Goal: Task Accomplishment & Management: Manage account settings

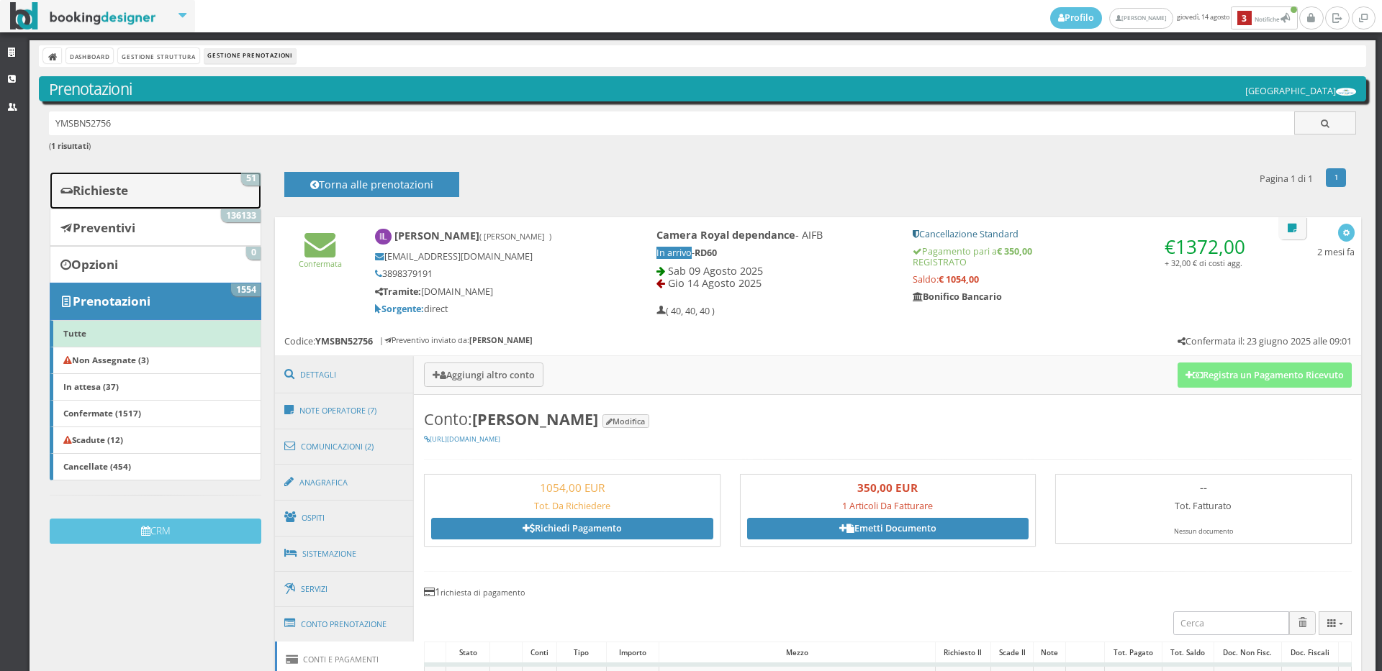
click at [198, 186] on link "Richieste 51" at bounding box center [156, 190] width 212 height 37
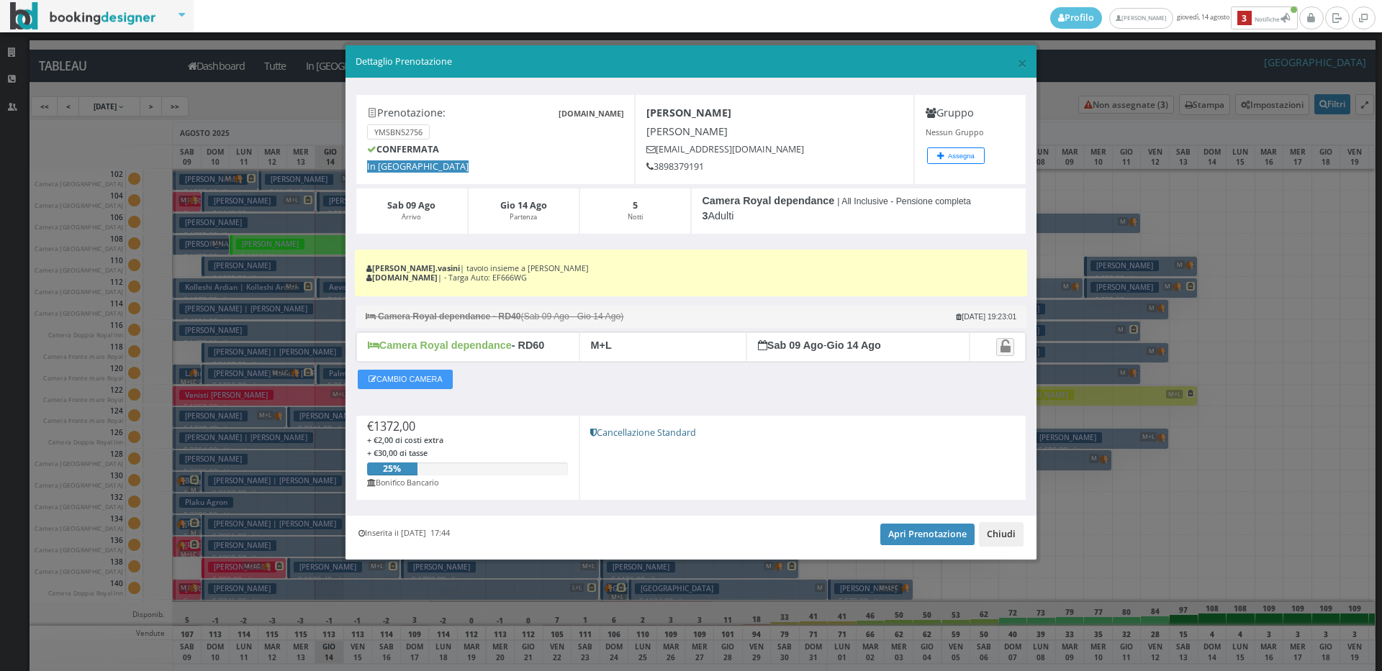
click at [1014, 530] on button "Chiudi" at bounding box center [1001, 534] width 45 height 24
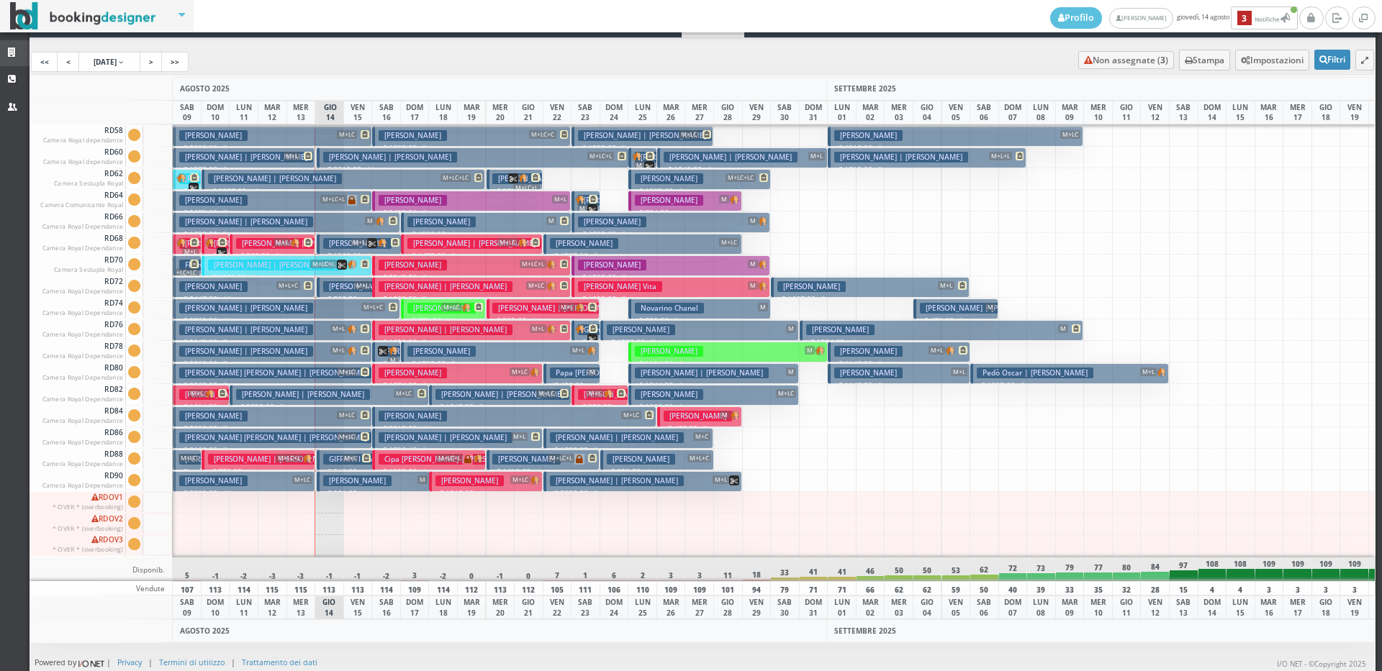
click at [12, 50] on icon at bounding box center [14, 52] width 12 height 9
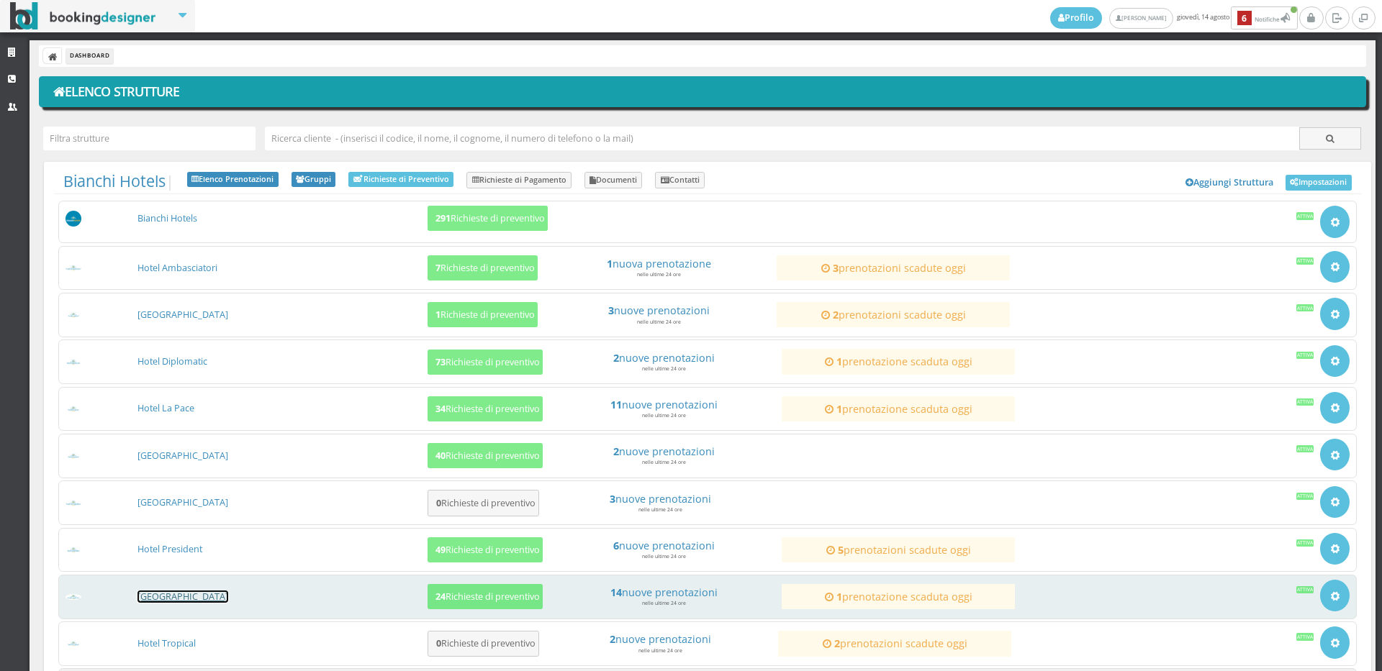
click at [171, 595] on link "[GEOGRAPHIC_DATA]" at bounding box center [182, 597] width 91 height 12
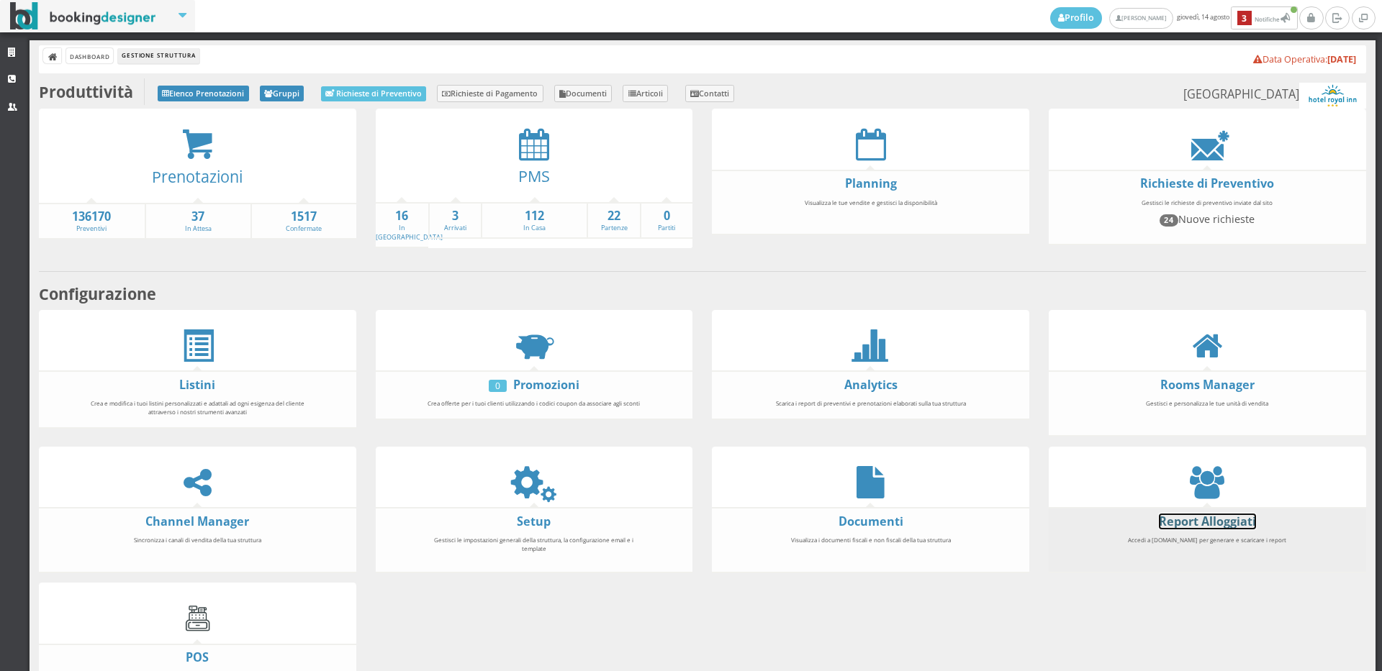
click at [1175, 514] on link "Report Alloggiati" at bounding box center [1207, 522] width 97 height 16
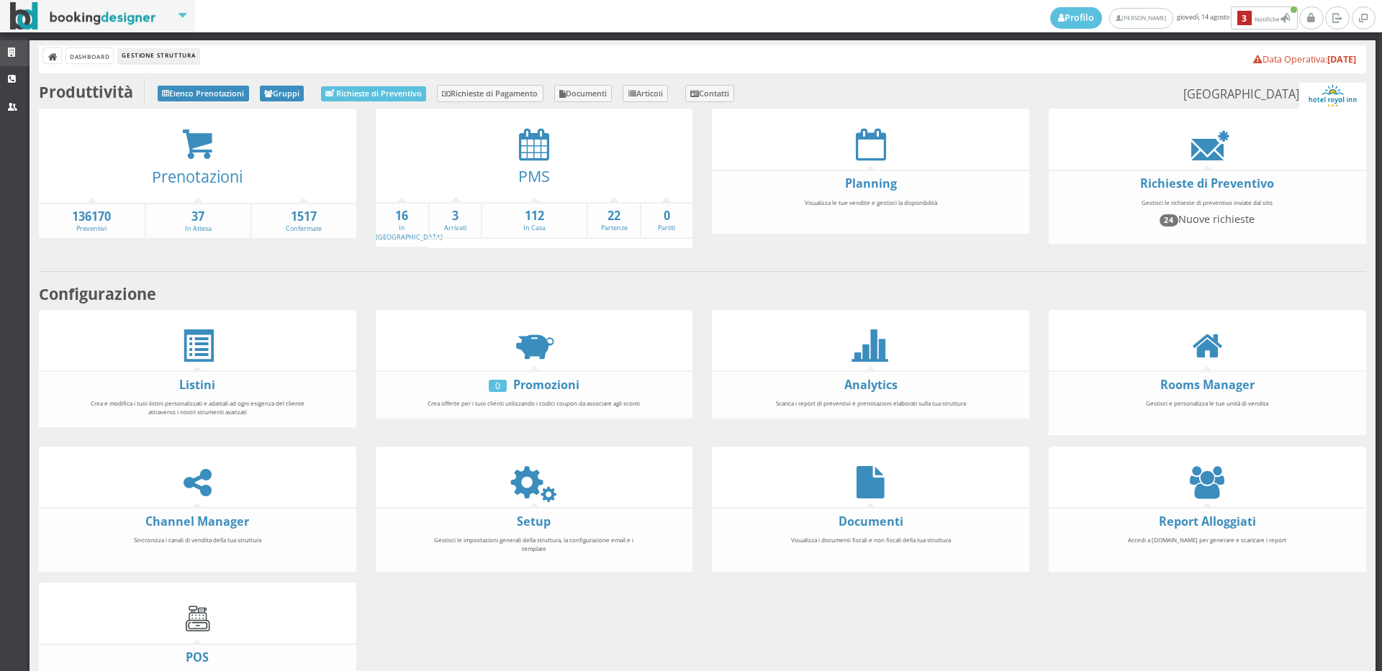
click at [9, 57] on icon at bounding box center [14, 52] width 12 height 9
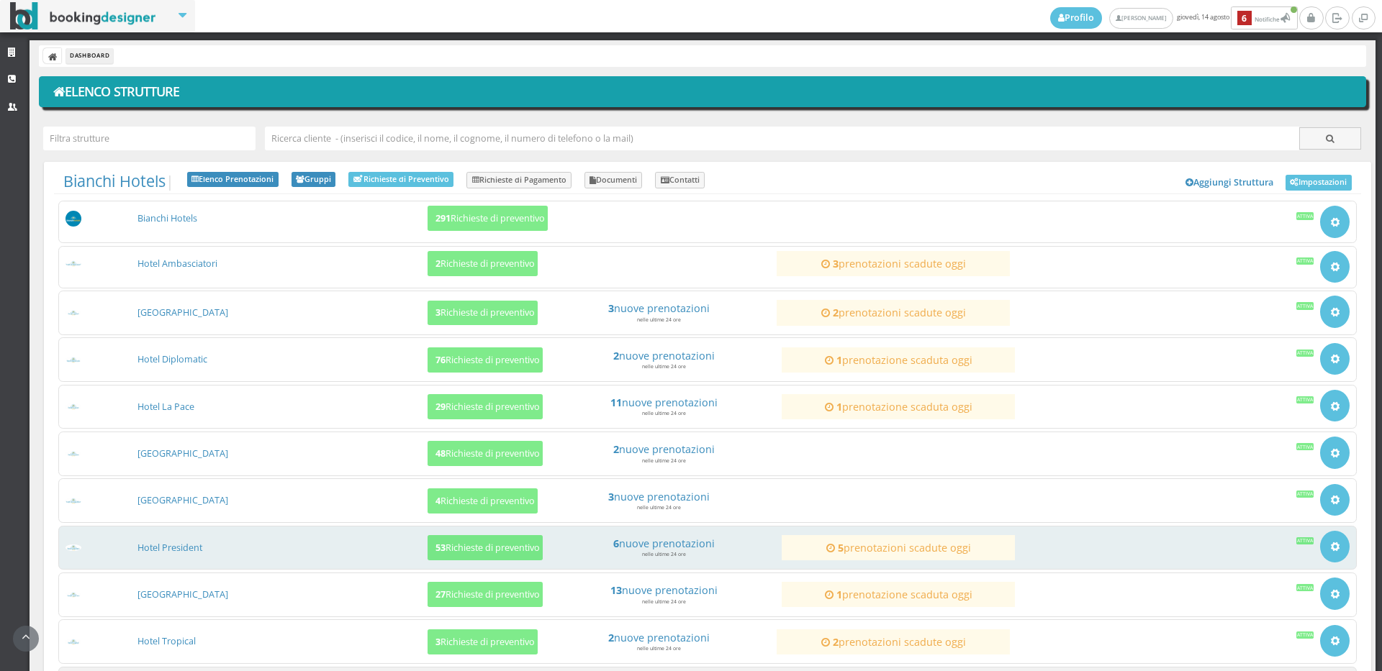
scroll to position [135, 0]
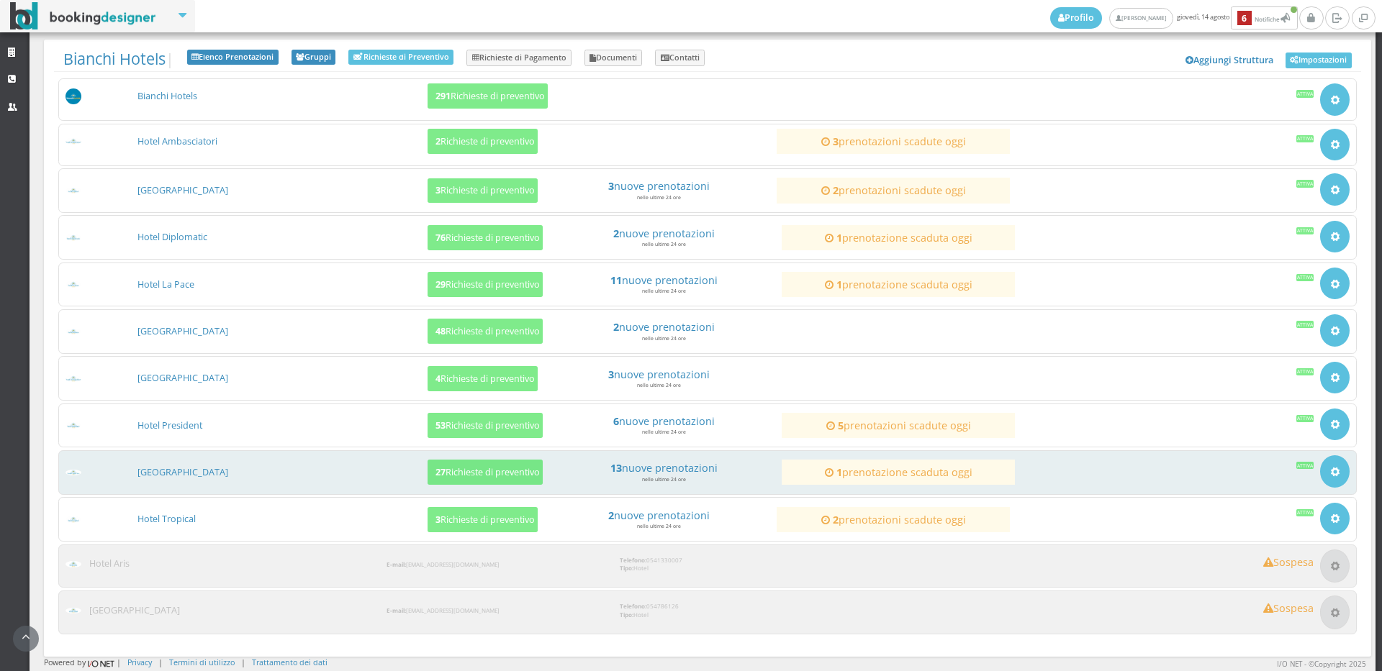
click at [463, 454] on div "Hotel Royal Inn 27 Richieste di preventivo 13 nuove prenotazioni nelle ultime 2…" at bounding box center [707, 473] width 1298 height 45
click at [471, 463] on button "27 Richieste di preventivo" at bounding box center [484, 472] width 115 height 25
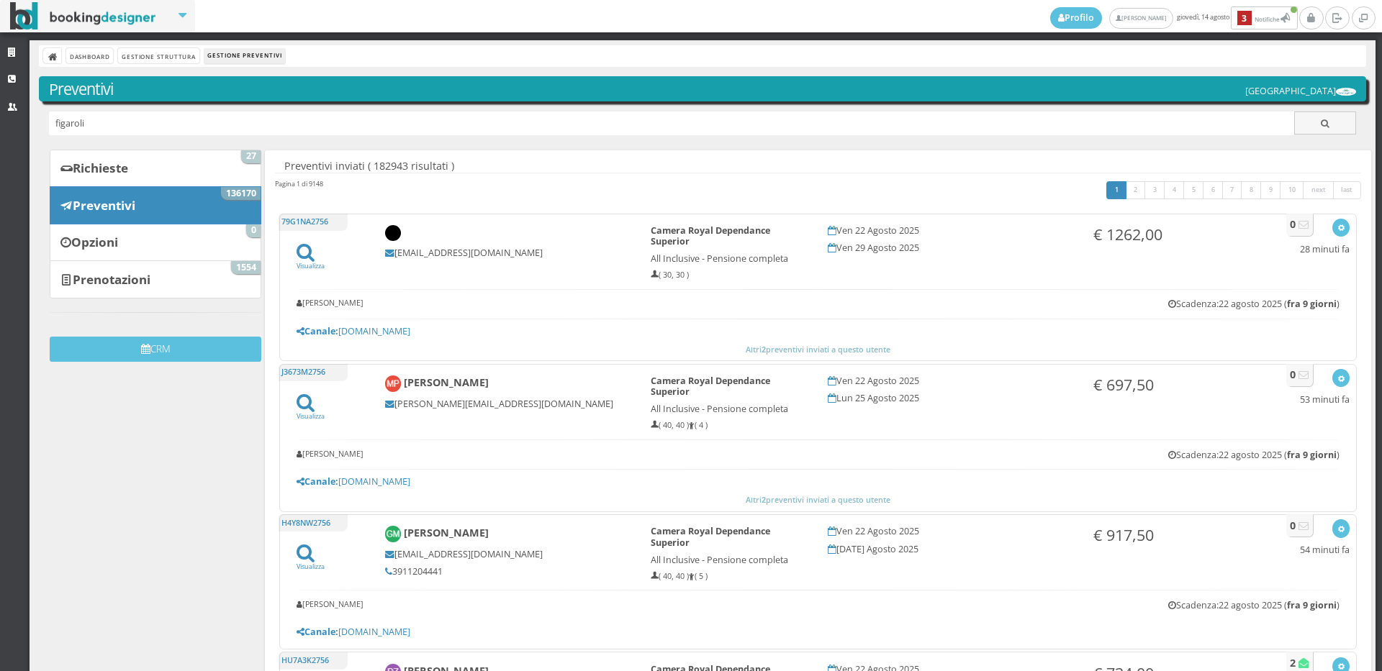
type input "figaroli"
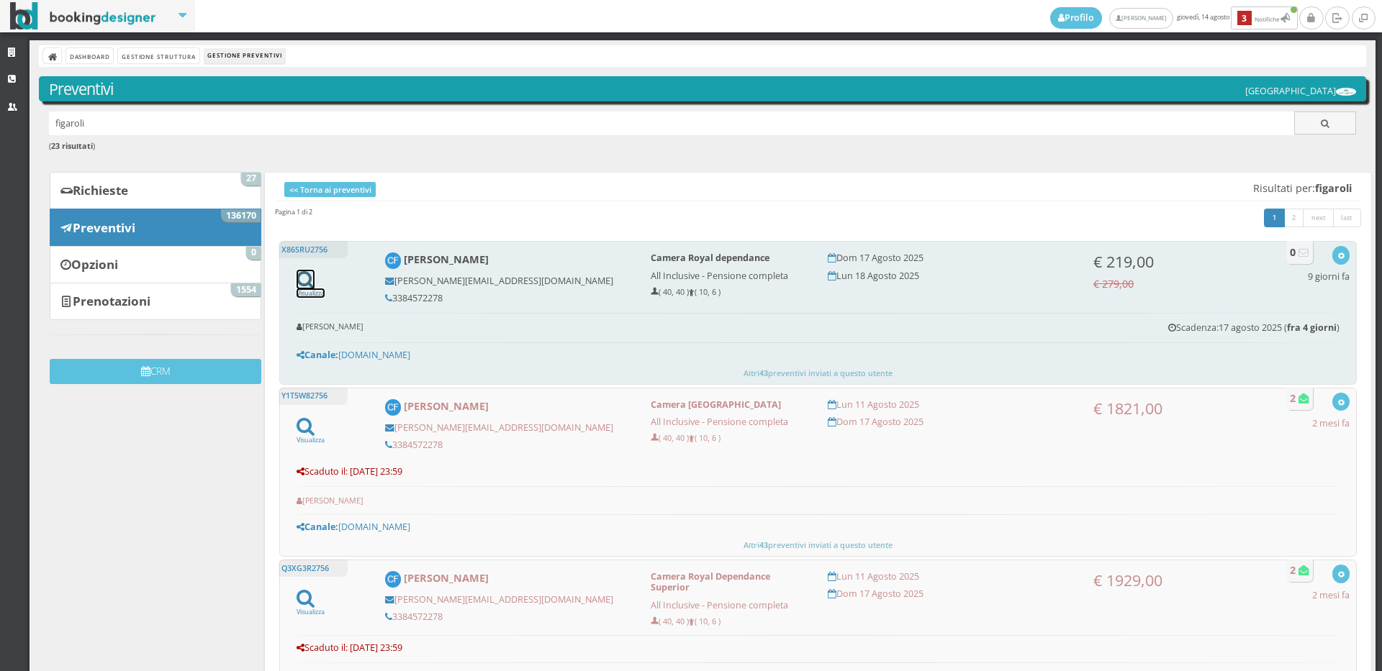
click at [315, 294] on link "Visualizza" at bounding box center [311, 288] width 28 height 19
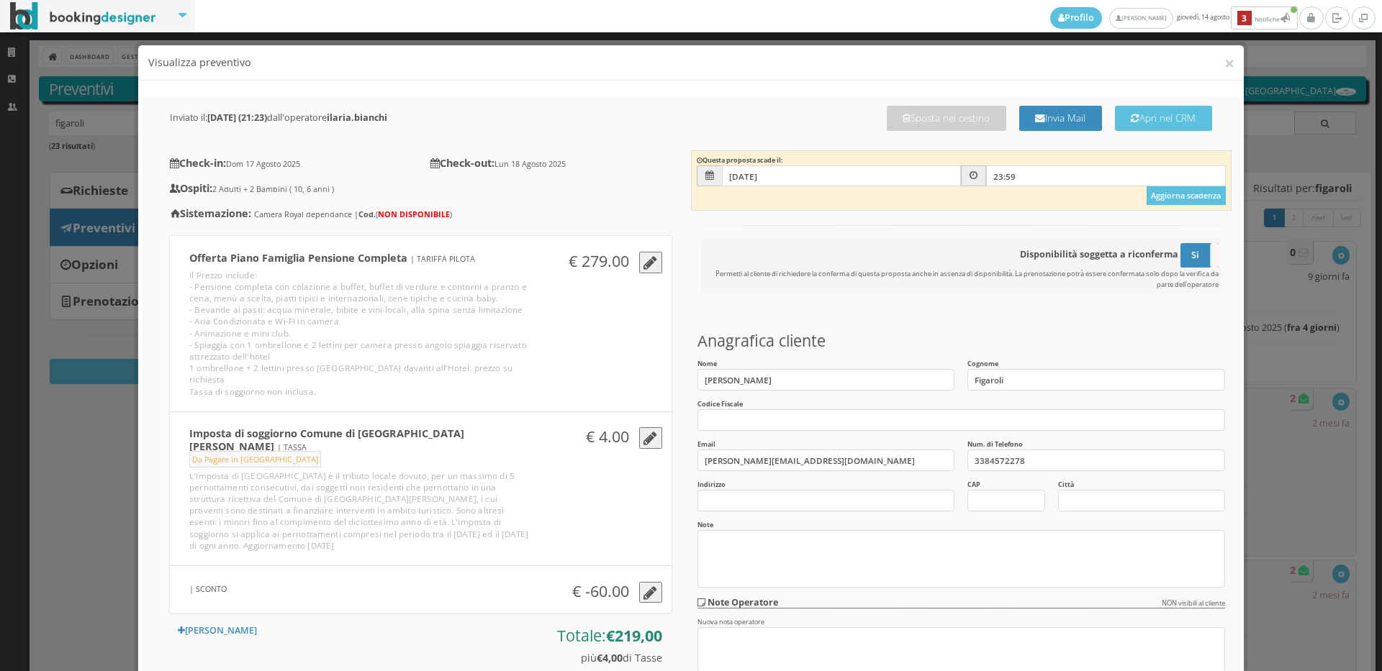
scroll to position [320, 0]
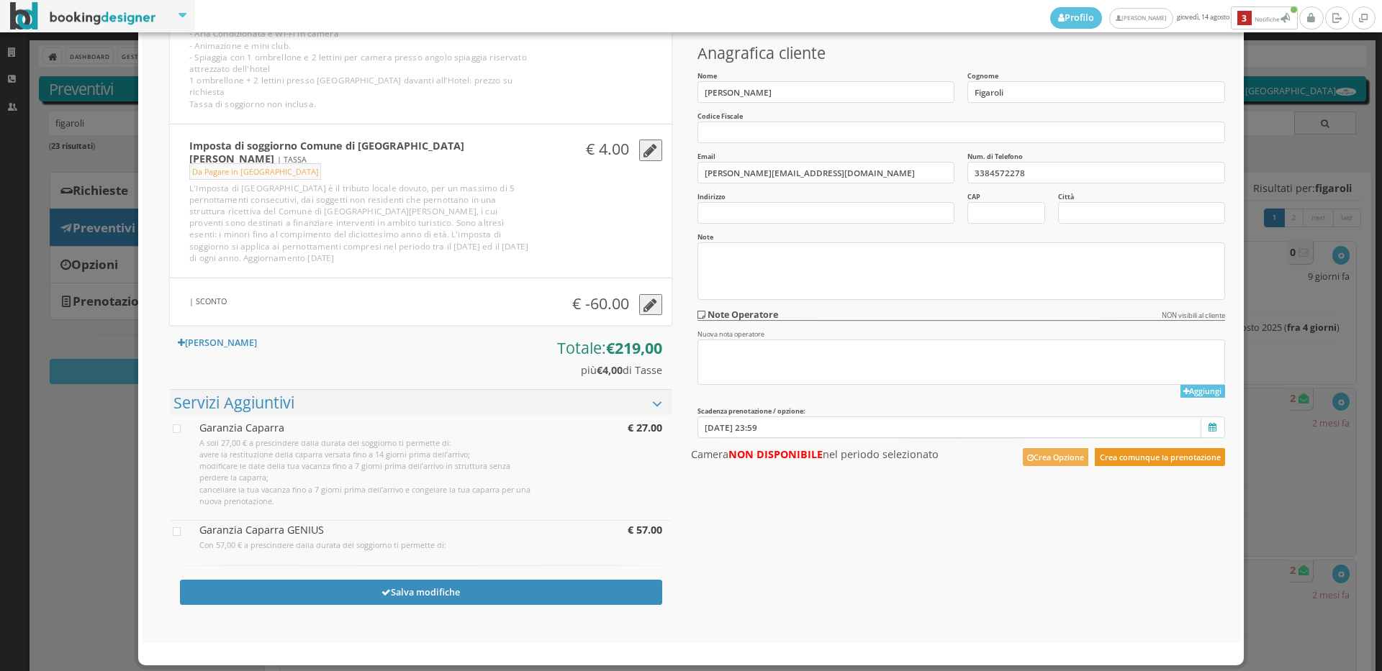
click at [1138, 453] on button "Crea comunque la prenotazione" at bounding box center [1160, 457] width 130 height 18
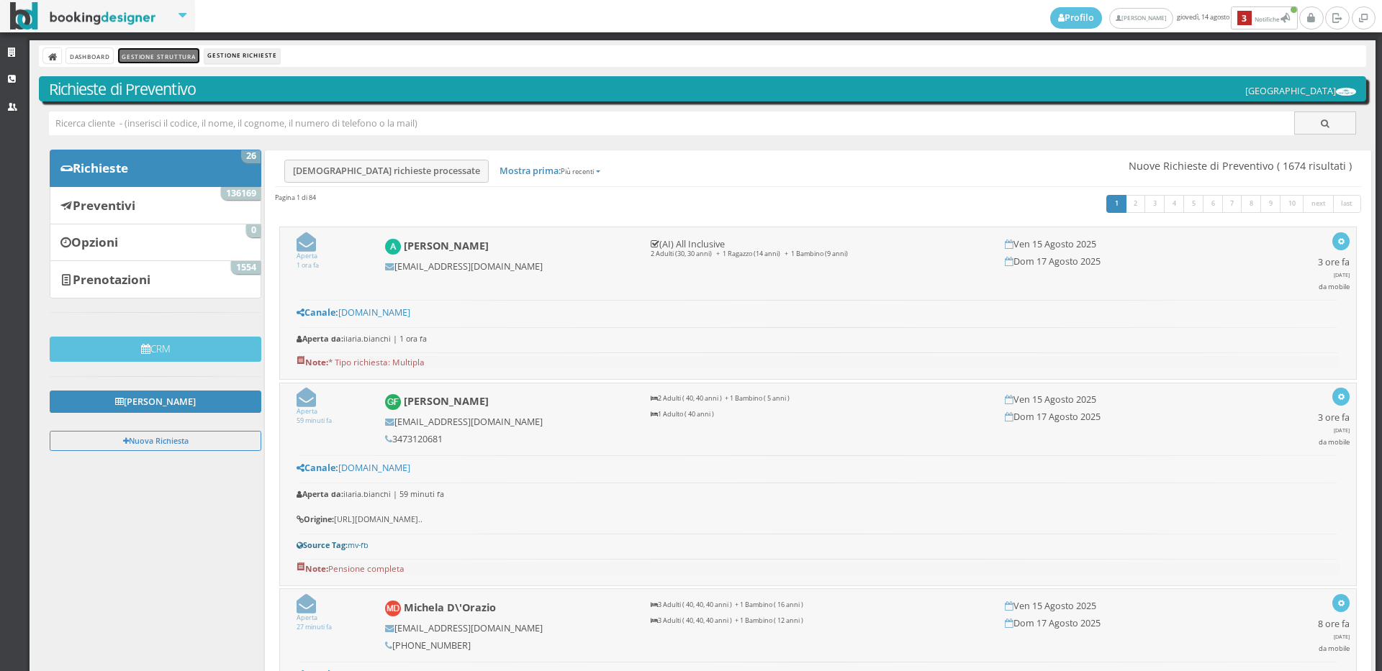
click at [139, 50] on link "Gestione Struttura" at bounding box center [158, 55] width 81 height 15
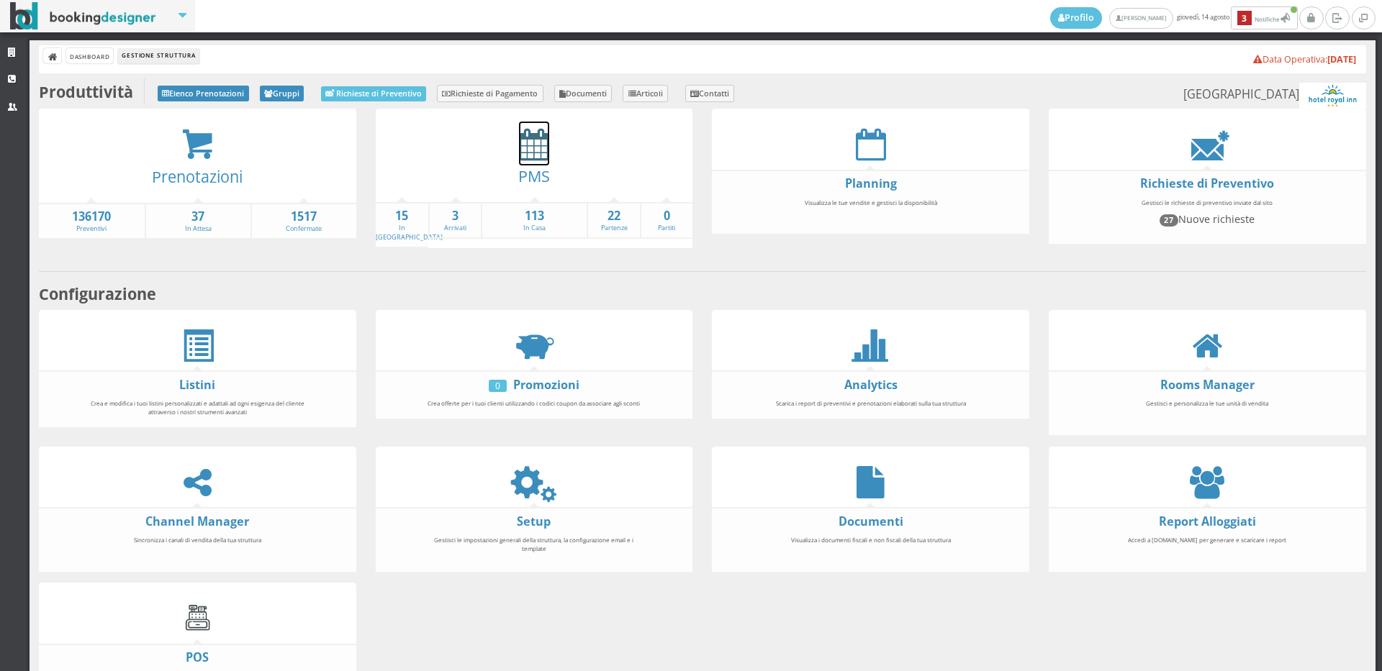
click at [543, 147] on icon at bounding box center [534, 144] width 30 height 32
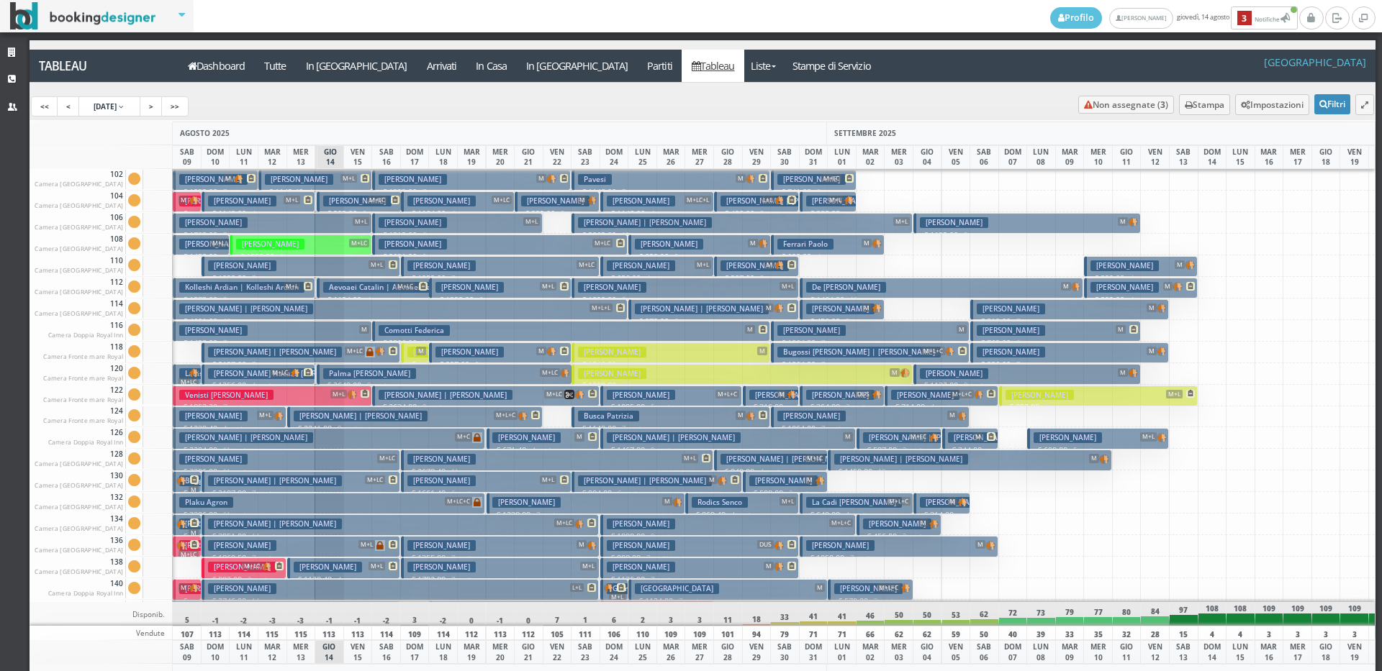
scroll to position [360, 0]
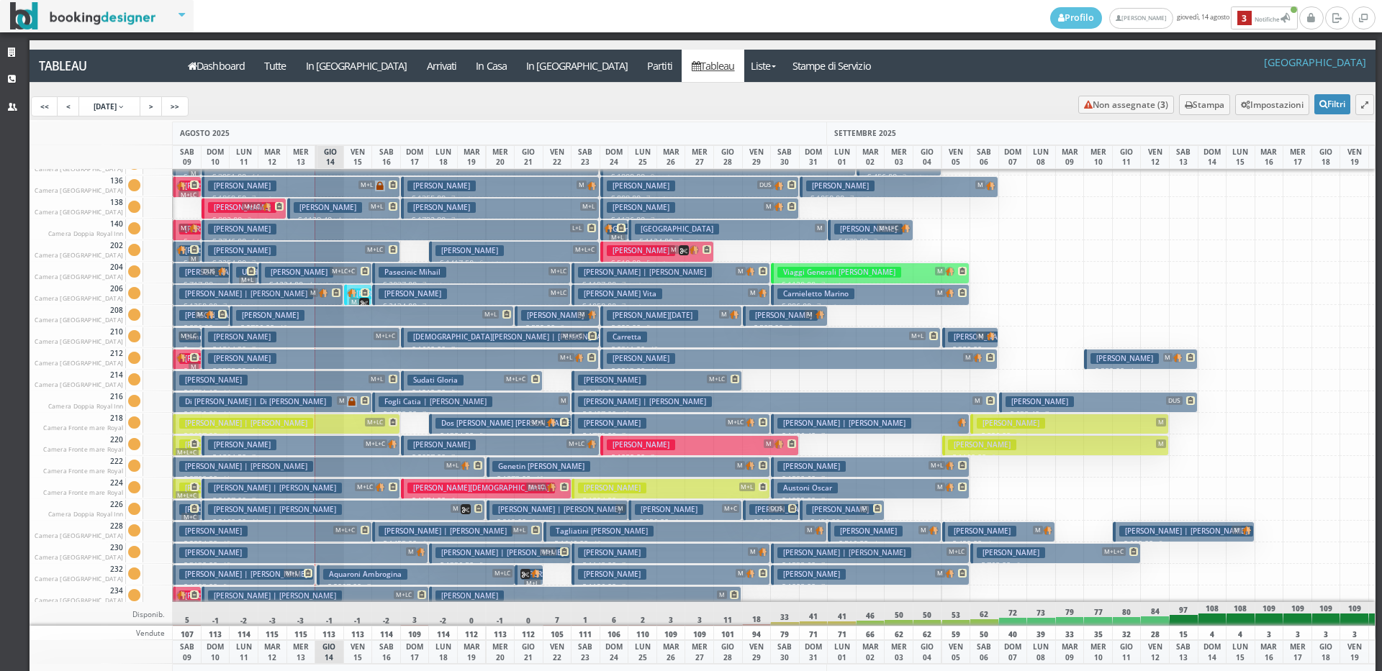
click at [391, 421] on icon at bounding box center [393, 422] width 9 height 9
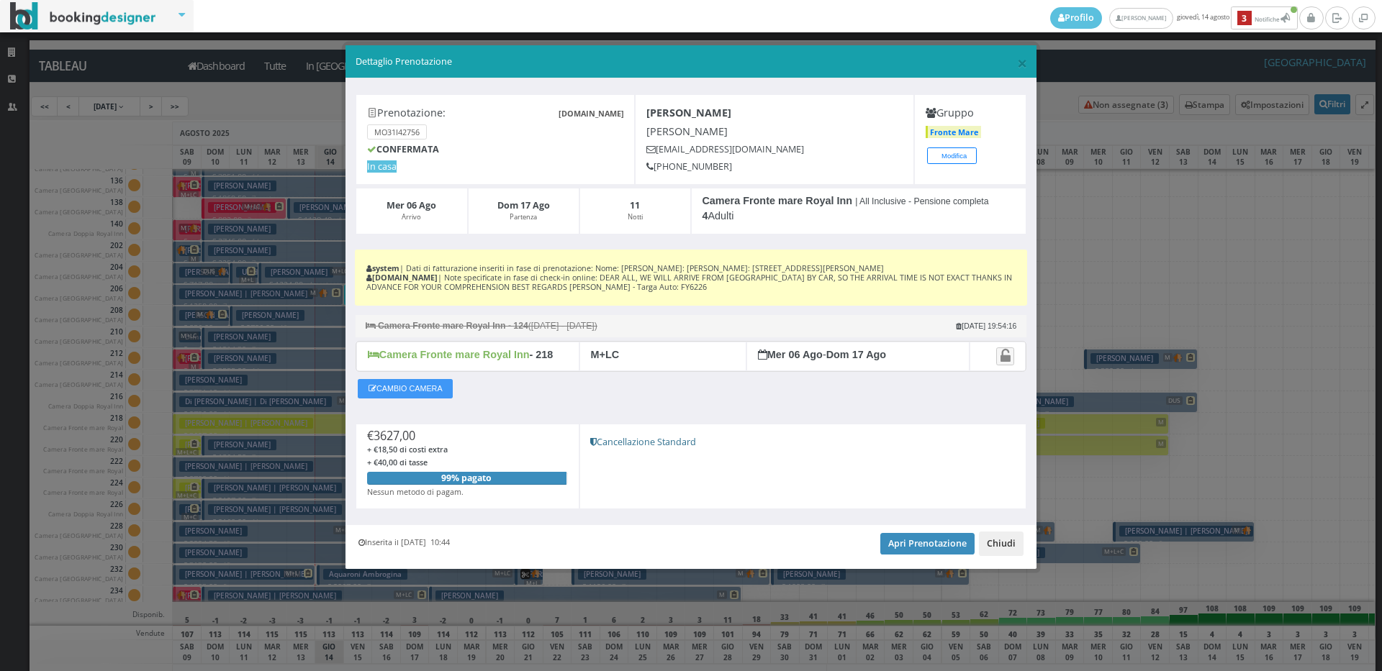
click at [995, 541] on button "Chiudi" at bounding box center [1001, 544] width 45 height 24
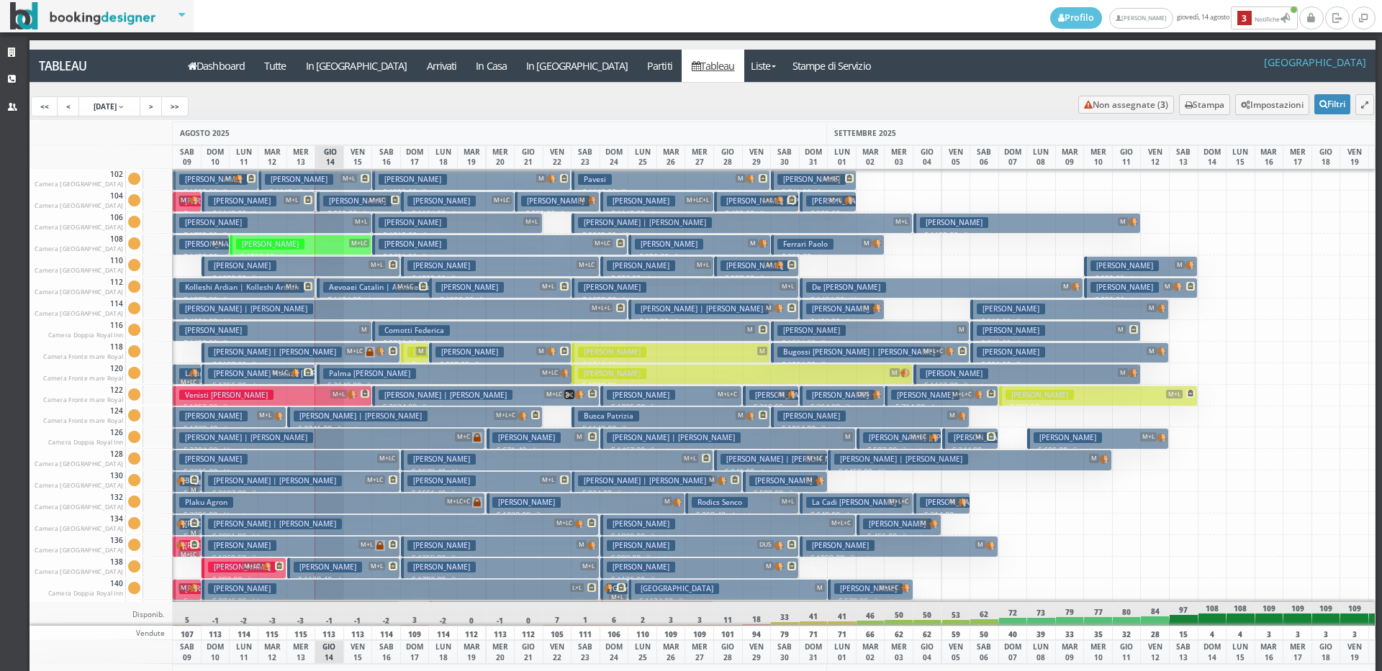
click at [311, 62] on a=pms-arrival-reservations"] "In [GEOGRAPHIC_DATA]" at bounding box center [356, 66] width 121 height 32
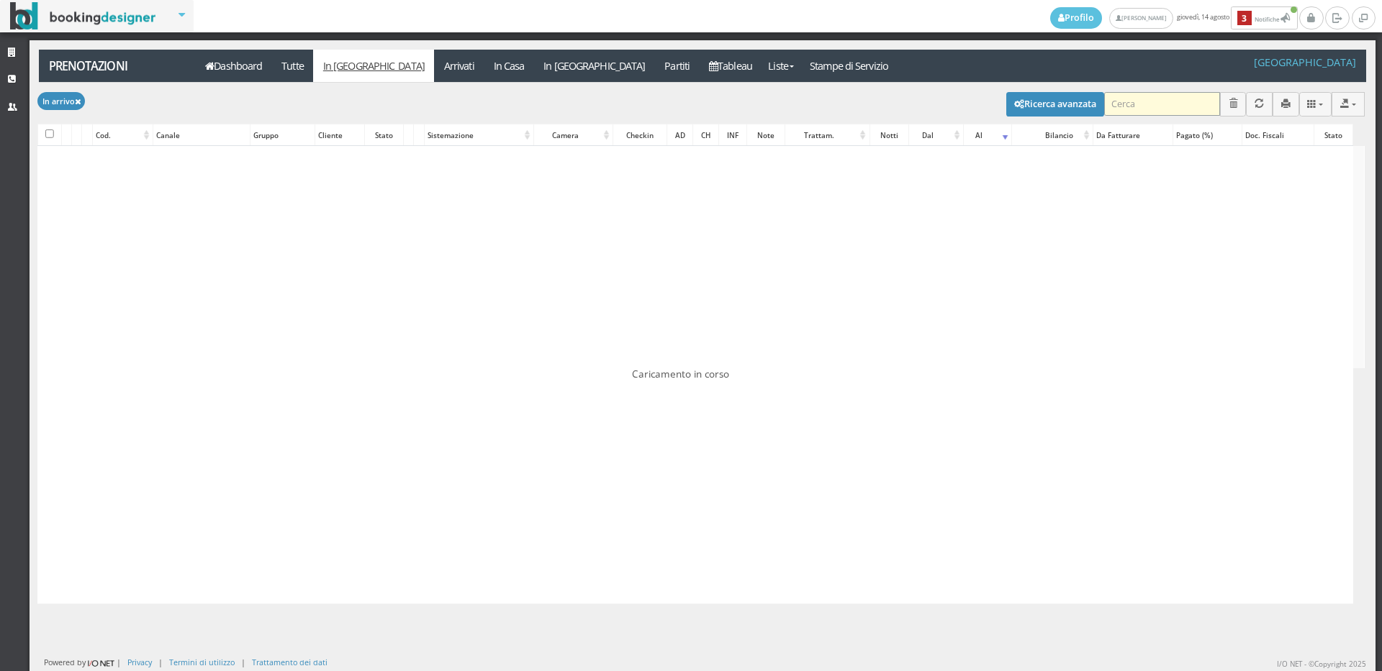
click at [1125, 112] on input "search" at bounding box center [1162, 104] width 116 height 24
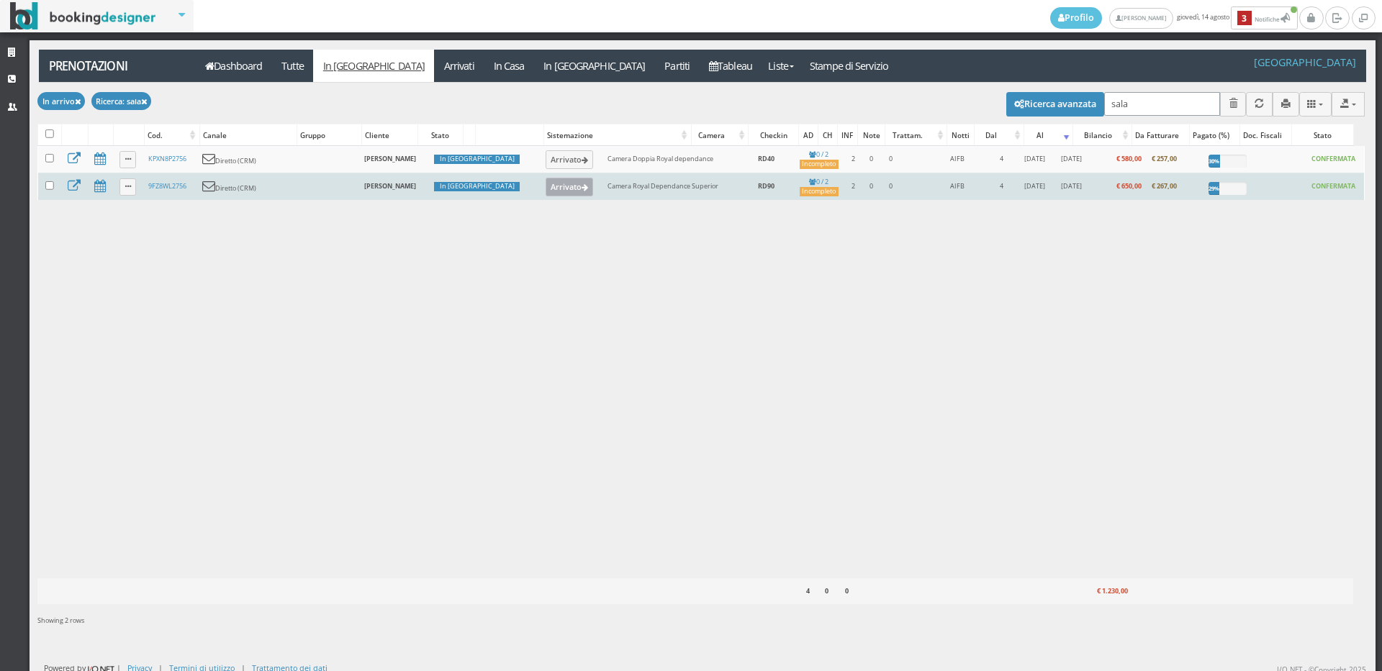
type input "sala"
click at [546, 185] on button "Arrivato" at bounding box center [570, 187] width 48 height 19
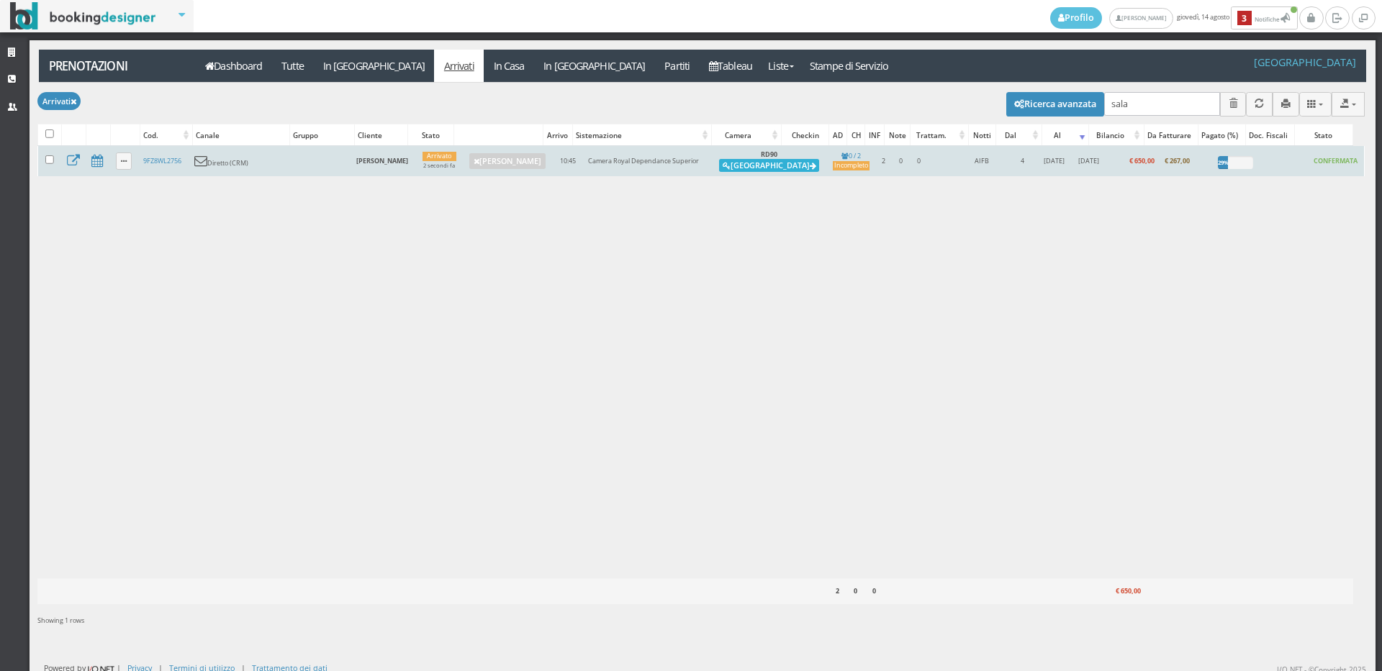
click at [754, 166] on button "[GEOGRAPHIC_DATA]" at bounding box center [769, 165] width 100 height 13
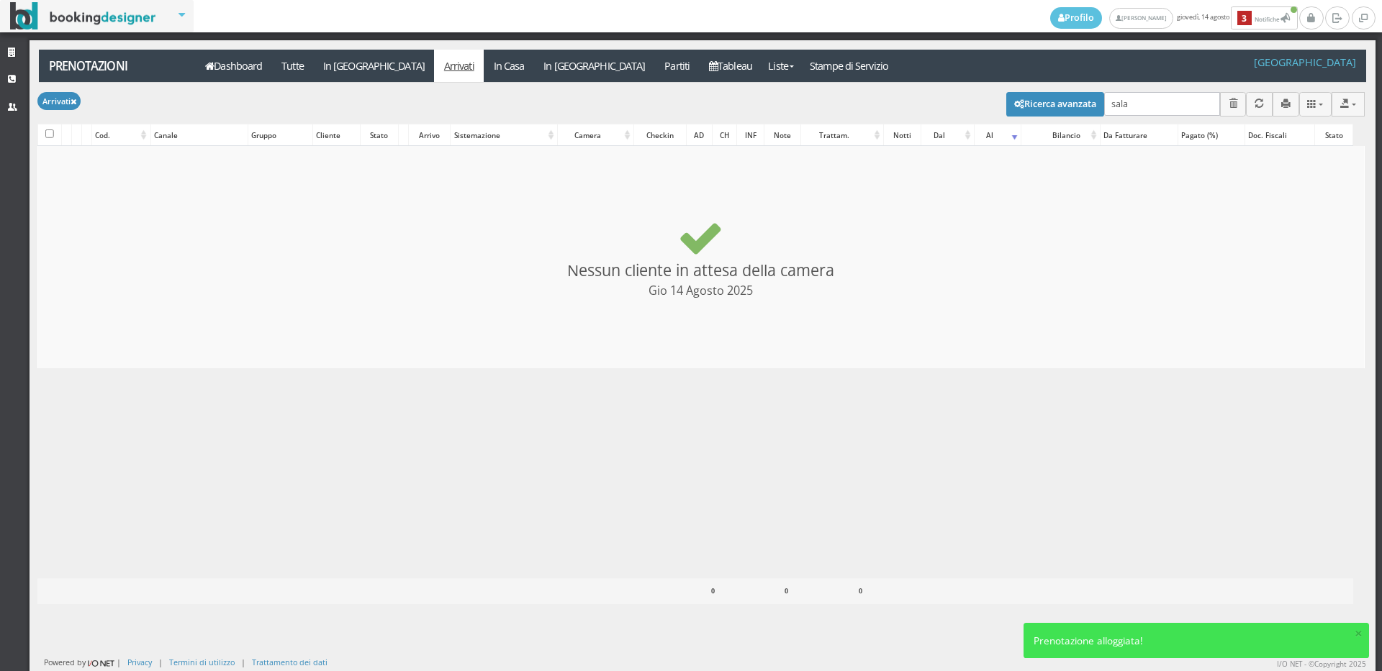
checkbox input "false"
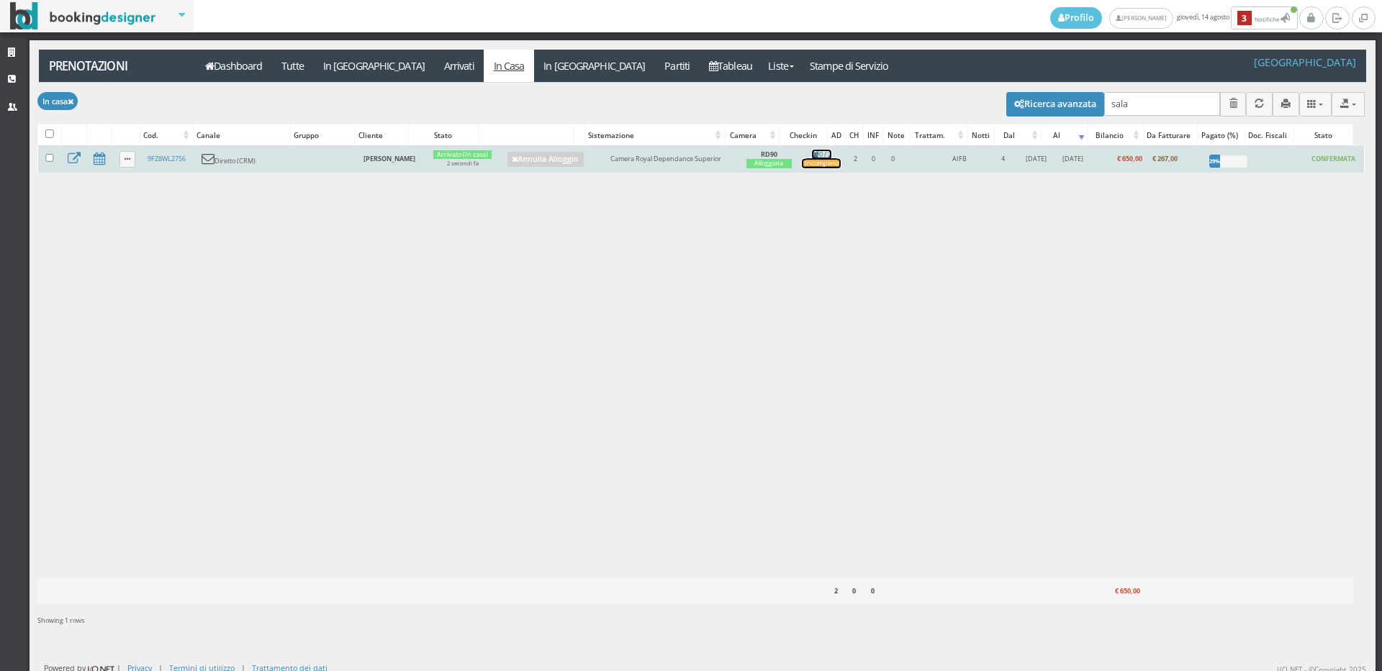
click at [802, 165] on div "Incompleto" at bounding box center [821, 163] width 39 height 9
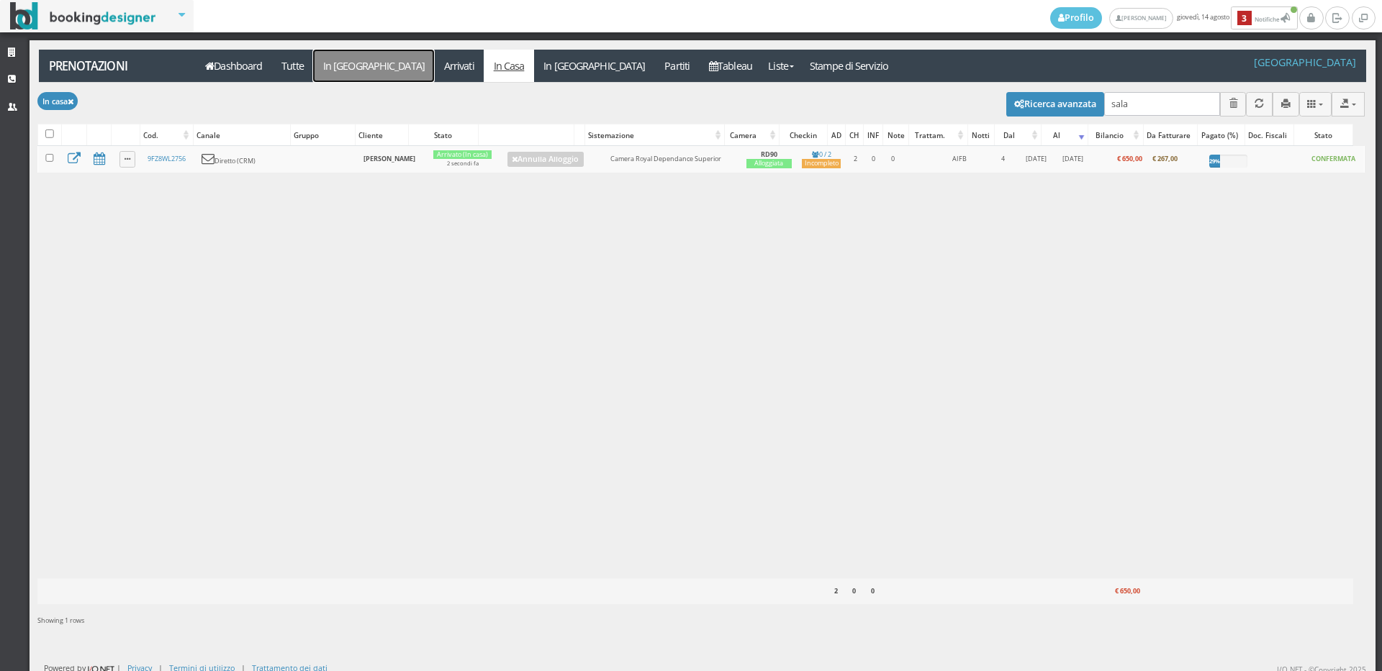
click at [334, 68] on link "In Arrivo" at bounding box center [373, 66] width 121 height 32
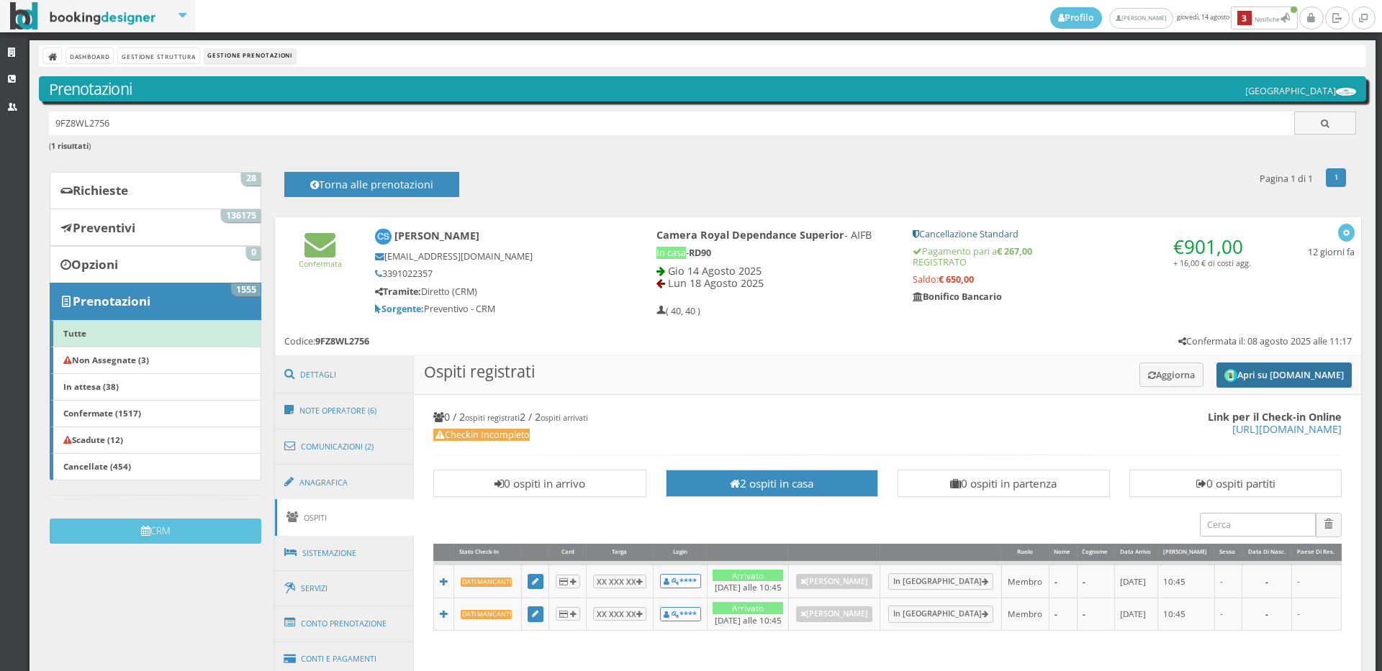
click at [1293, 366] on button "Apri su [DOMAIN_NAME]" at bounding box center [1283, 375] width 135 height 25
click at [1153, 376] on button "Aggiorna" at bounding box center [1171, 375] width 64 height 24
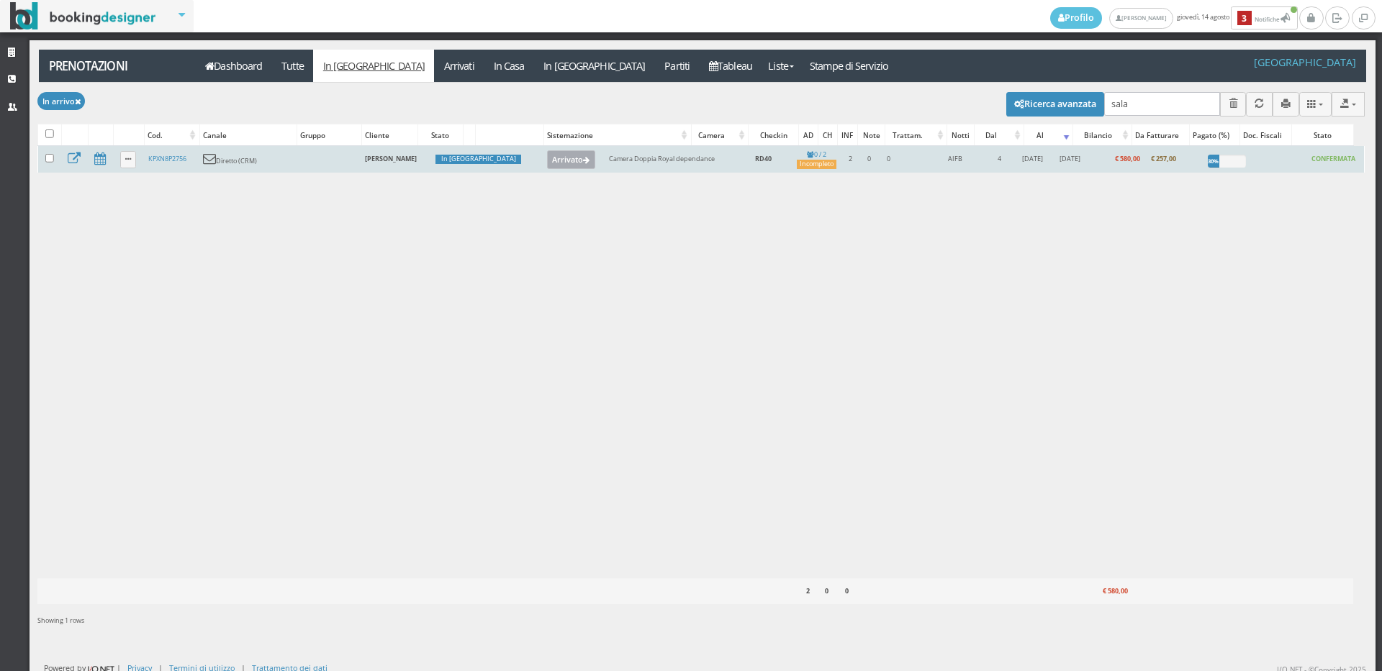
click at [547, 163] on button "Arrivato" at bounding box center [571, 159] width 48 height 19
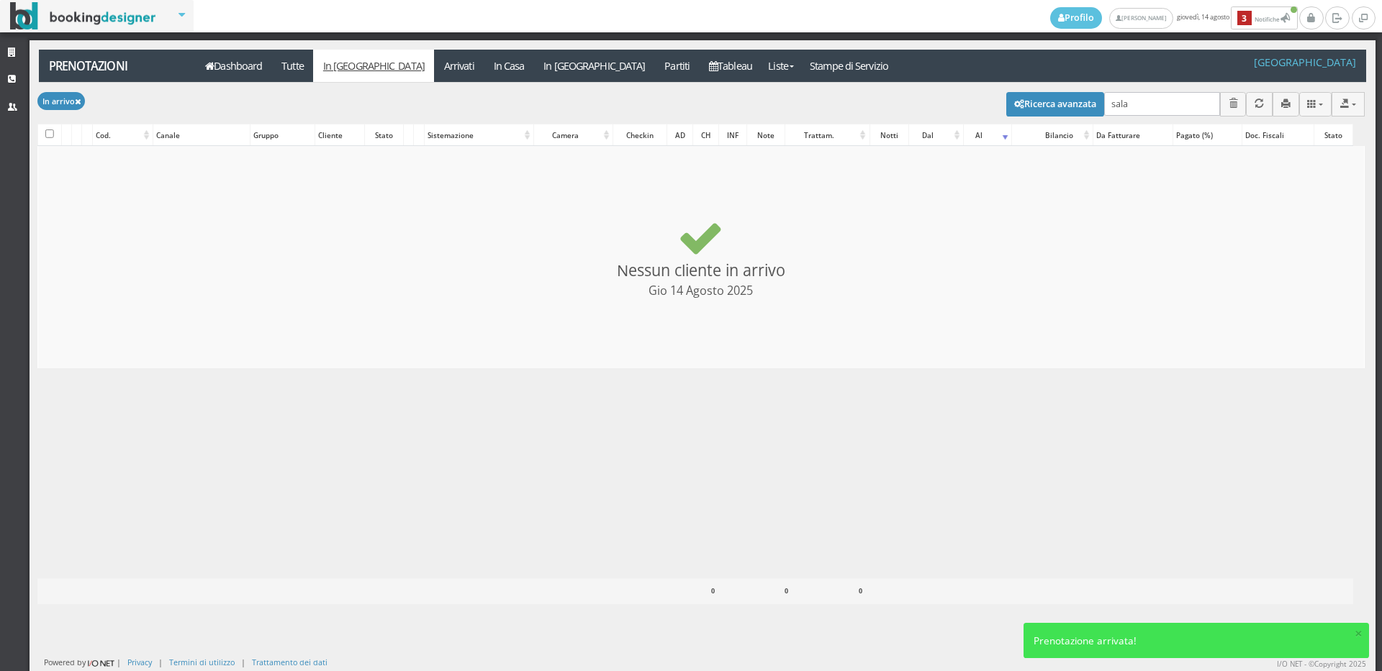
checkbox input "false"
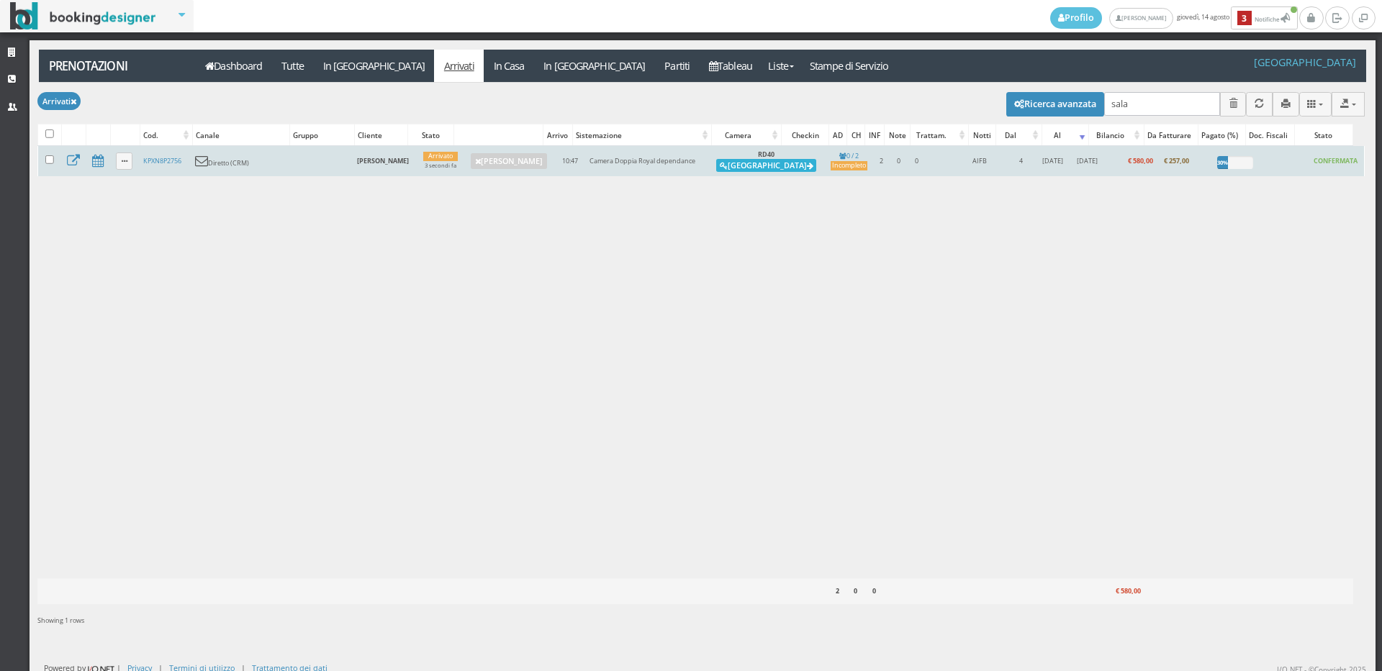
click at [734, 164] on button "Alloggia" at bounding box center [766, 165] width 100 height 13
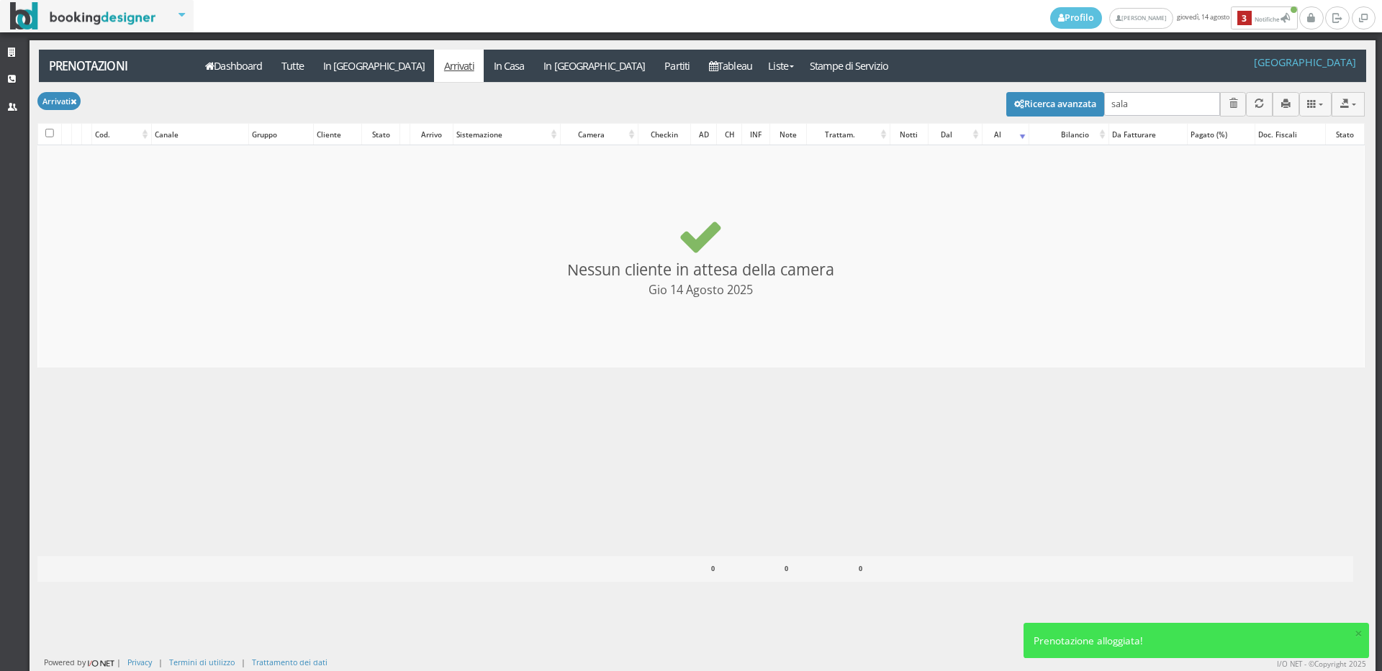
checkbox input "false"
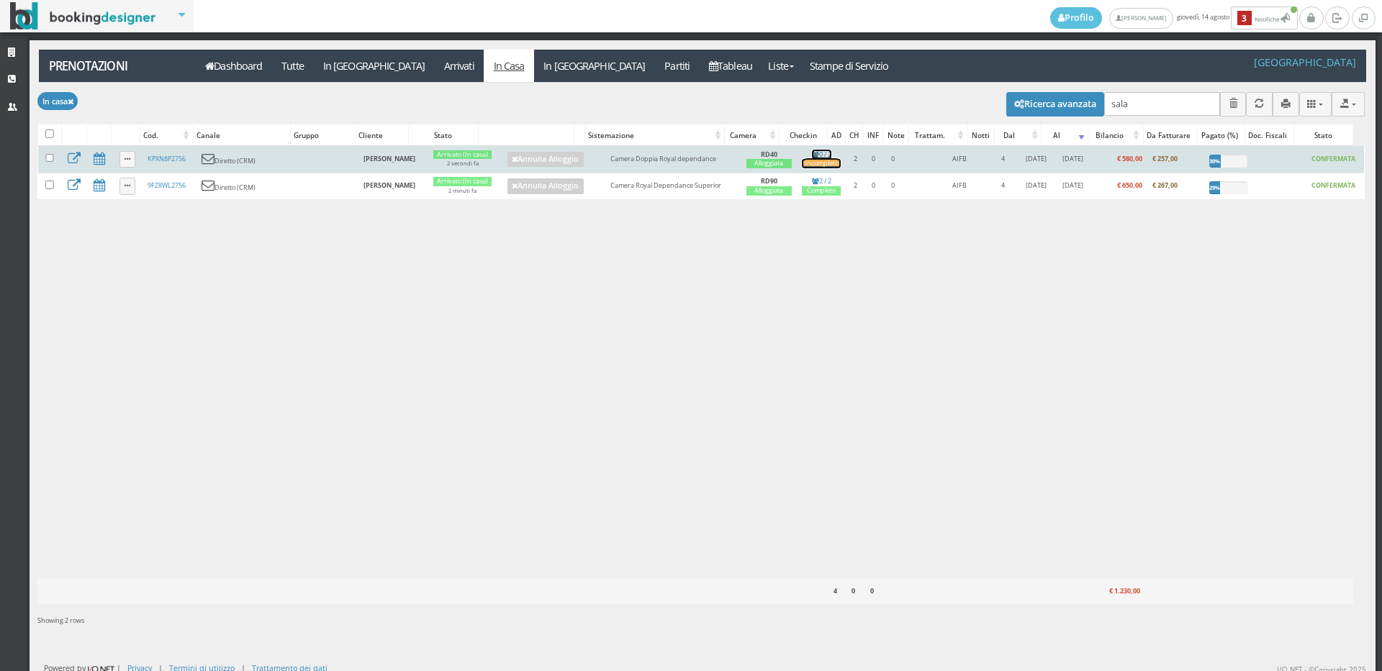
click at [802, 167] on div "Incompleto" at bounding box center [821, 163] width 39 height 9
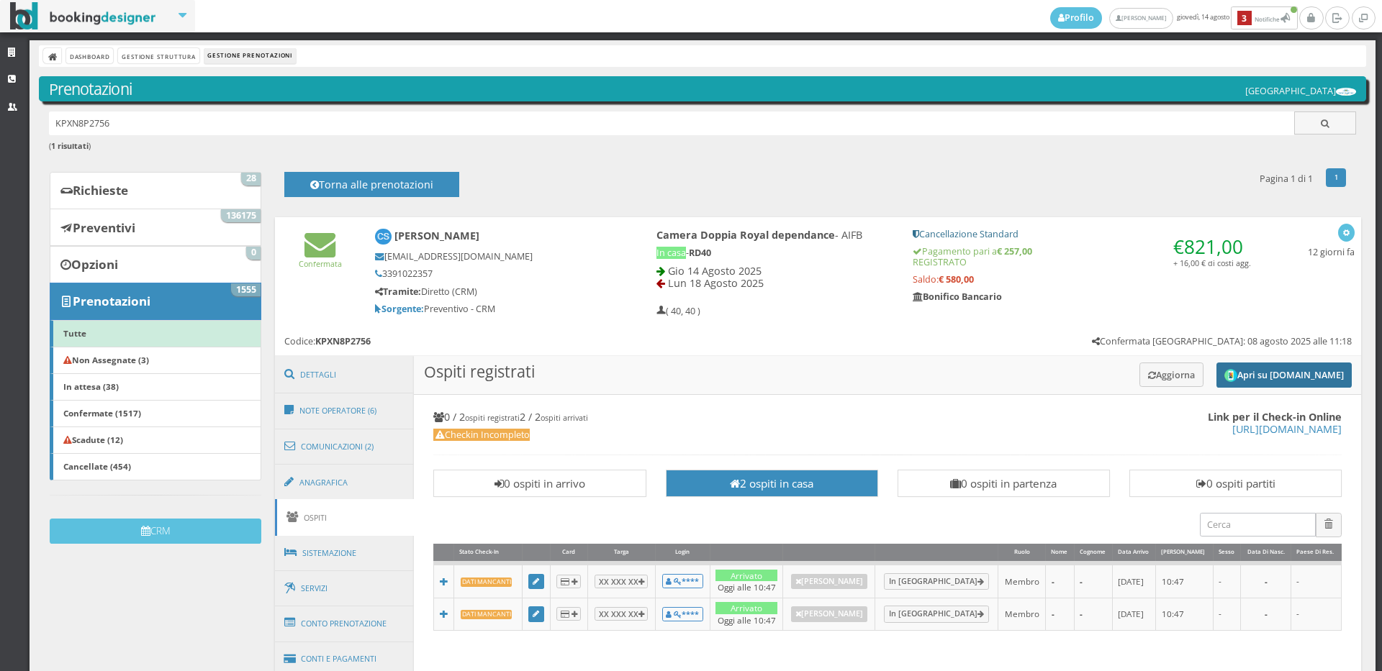
click at [1226, 371] on button "Apri su [DOMAIN_NAME]" at bounding box center [1283, 375] width 135 height 25
click at [1157, 371] on button "Aggiorna" at bounding box center [1171, 375] width 64 height 24
